Goal: Transaction & Acquisition: Purchase product/service

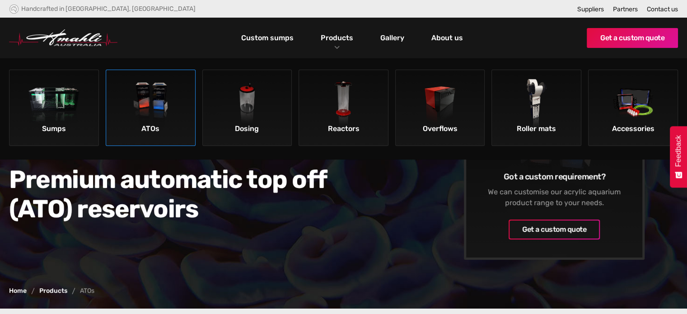
click at [167, 101] on img at bounding box center [150, 104] width 51 height 51
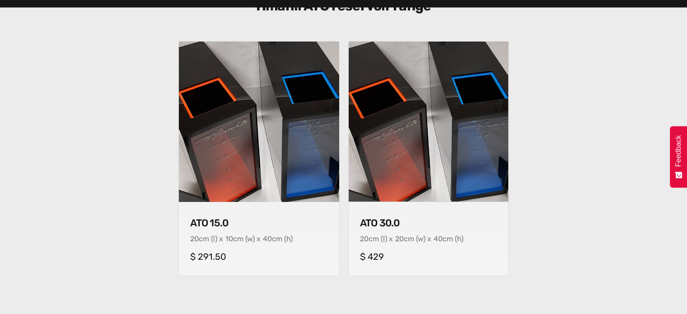
scroll to position [347, 0]
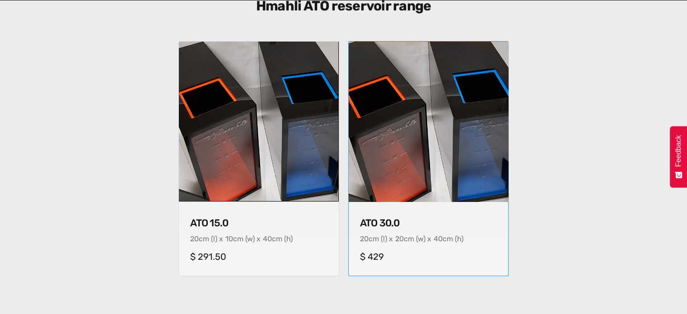
click at [387, 130] on img at bounding box center [429, 121] width 168 height 168
